Goal: Obtain resource: Download file/media

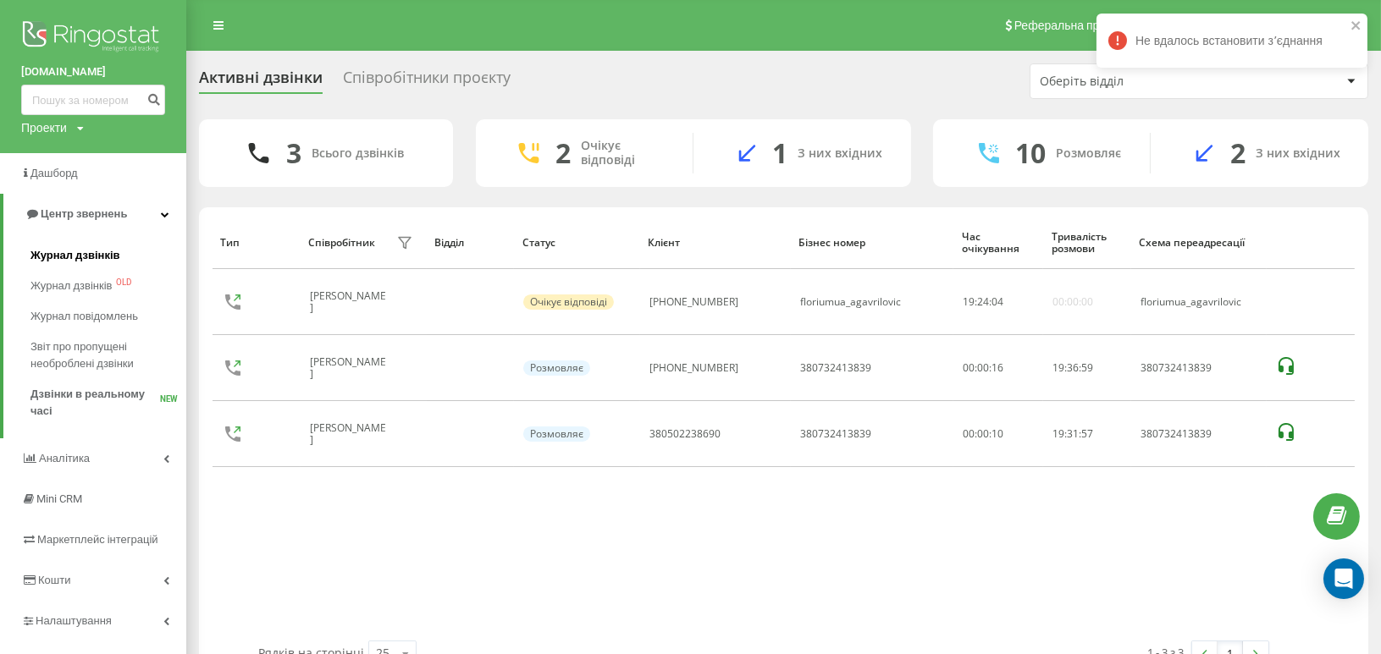
click at [79, 257] on span "Журнал дзвінків" at bounding box center [75, 255] width 90 height 17
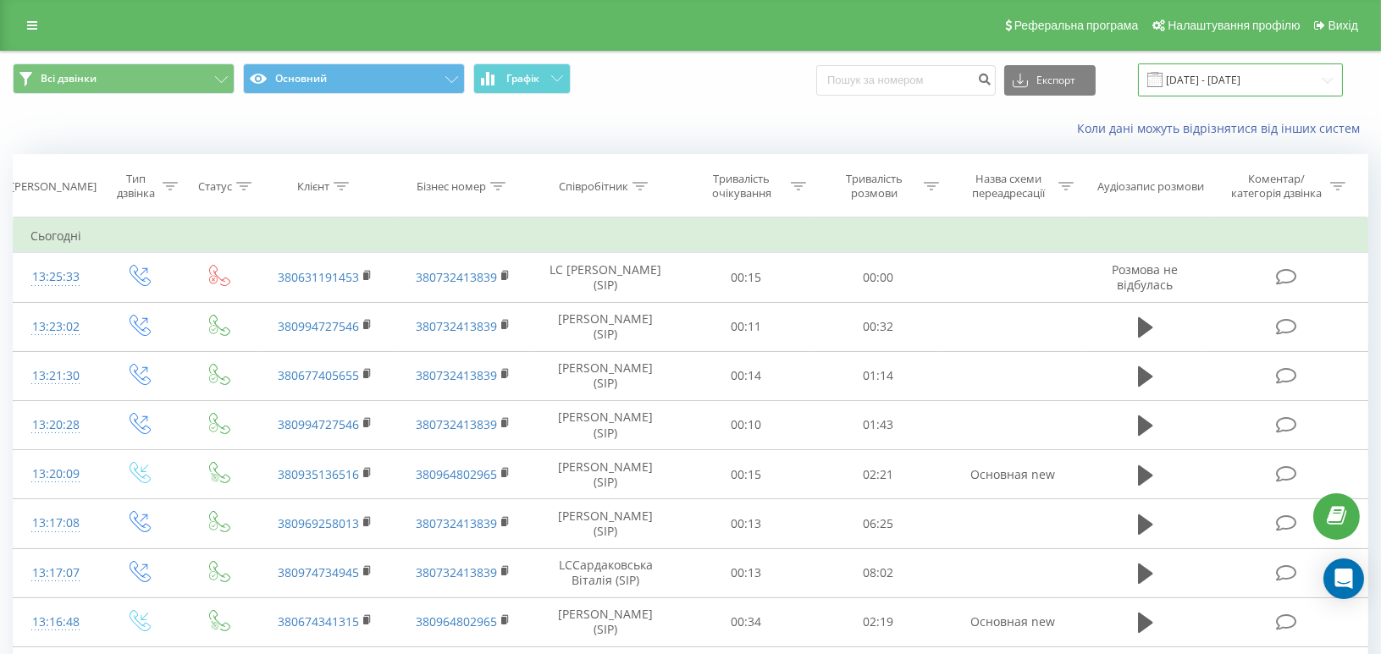
click at [1276, 78] on input "[DATE] - [DATE]" at bounding box center [1240, 79] width 205 height 33
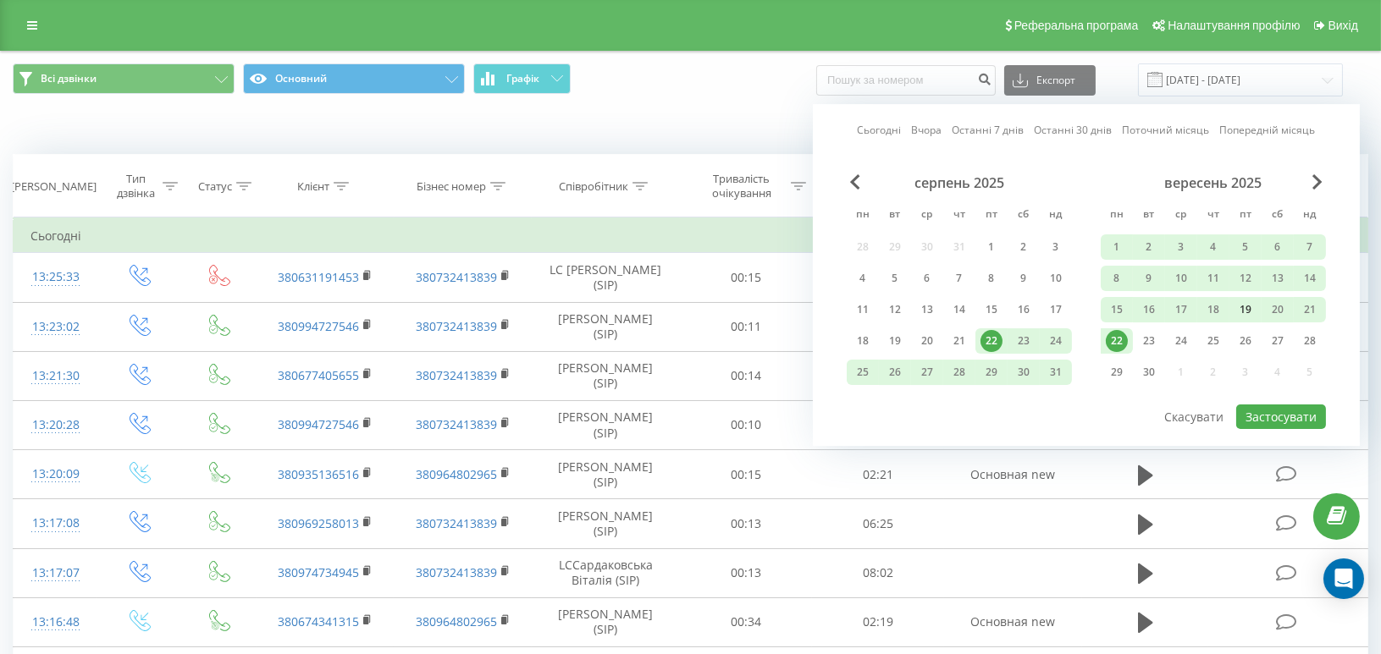
click at [1247, 307] on div "19" at bounding box center [1245, 310] width 22 height 22
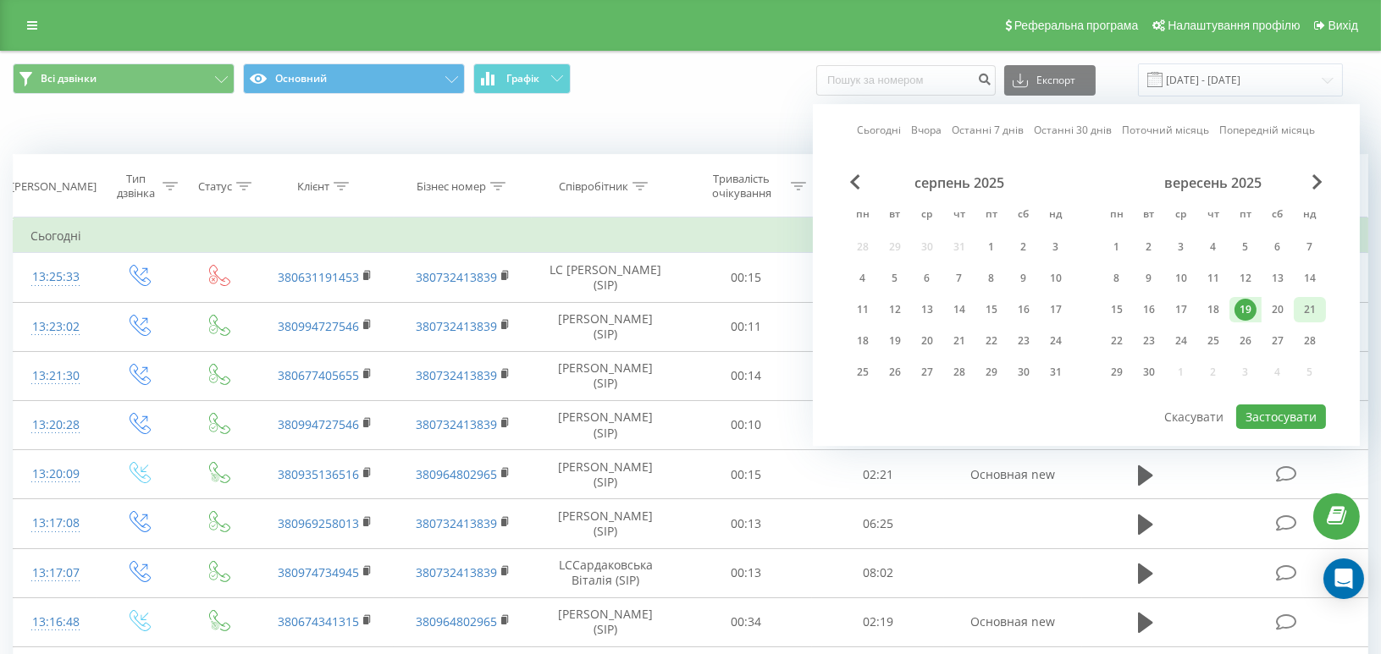
click at [1318, 313] on div "21" at bounding box center [1310, 310] width 22 height 22
click at [1306, 419] on button "Застосувати" at bounding box center [1281, 417] width 90 height 25
type input "[DATE] - [DATE]"
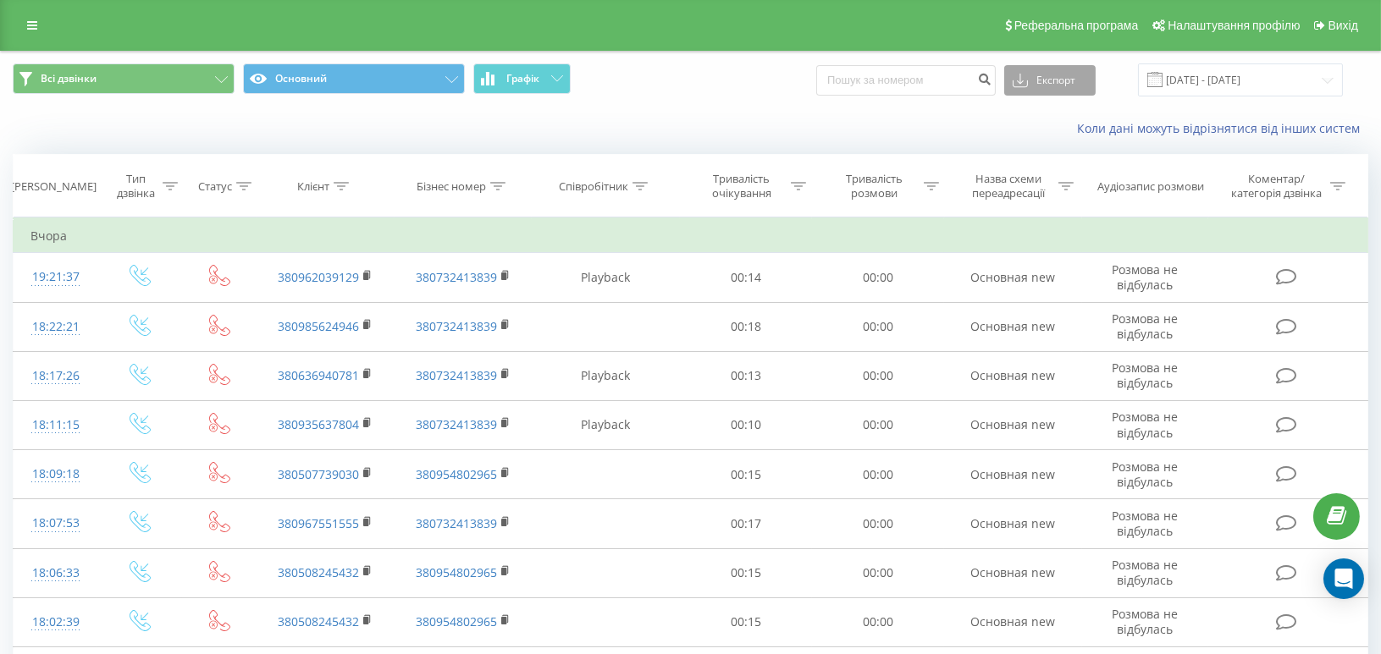
click at [1028, 75] on icon at bounding box center [1020, 80] width 15 height 17
click at [1043, 174] on span ".xlsx" at bounding box center [1031, 172] width 25 height 16
